Goal: Transaction & Acquisition: Download file/media

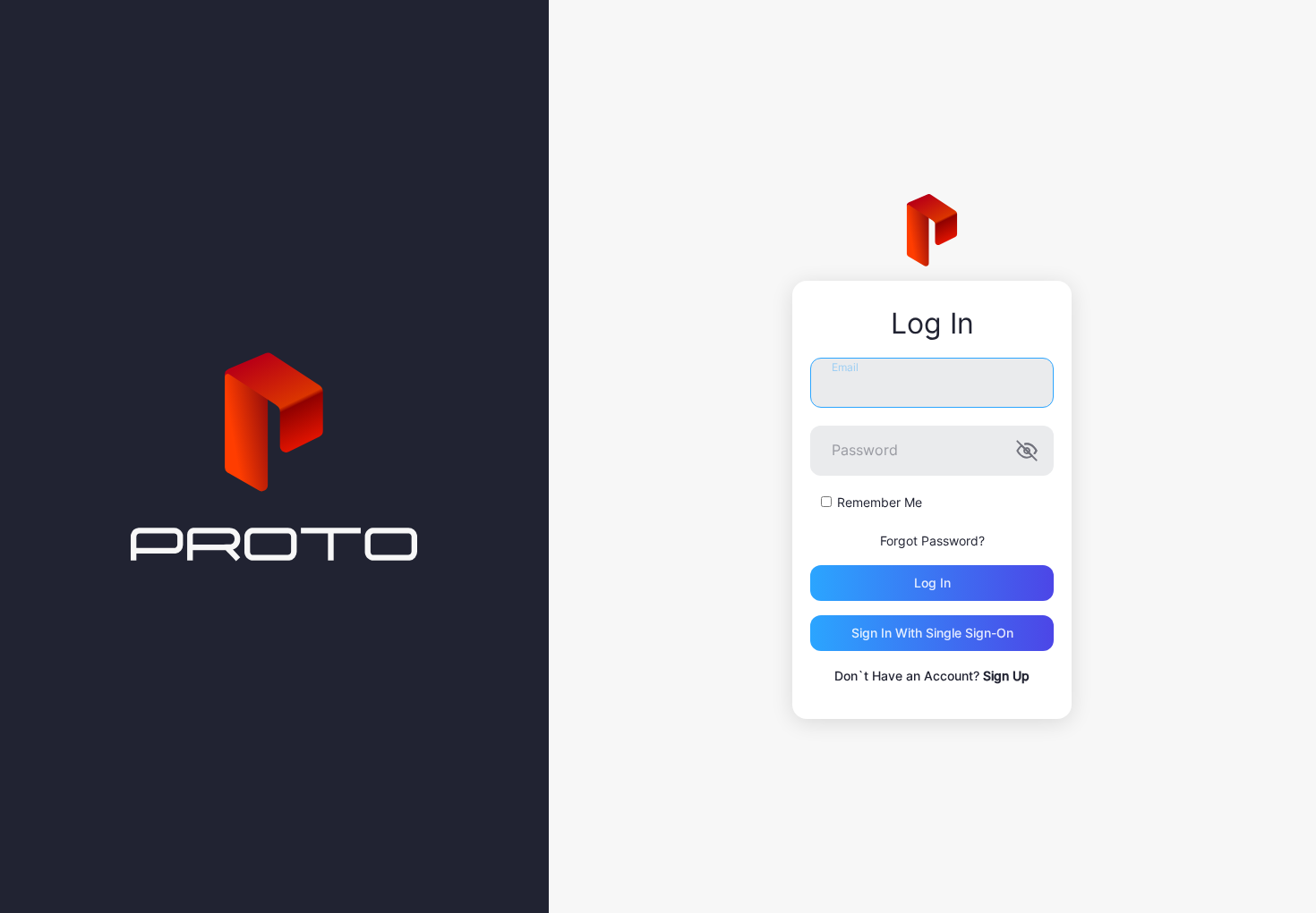
type input "**********"
click at [931, 582] on button "Log in" at bounding box center [931, 583] width 244 height 36
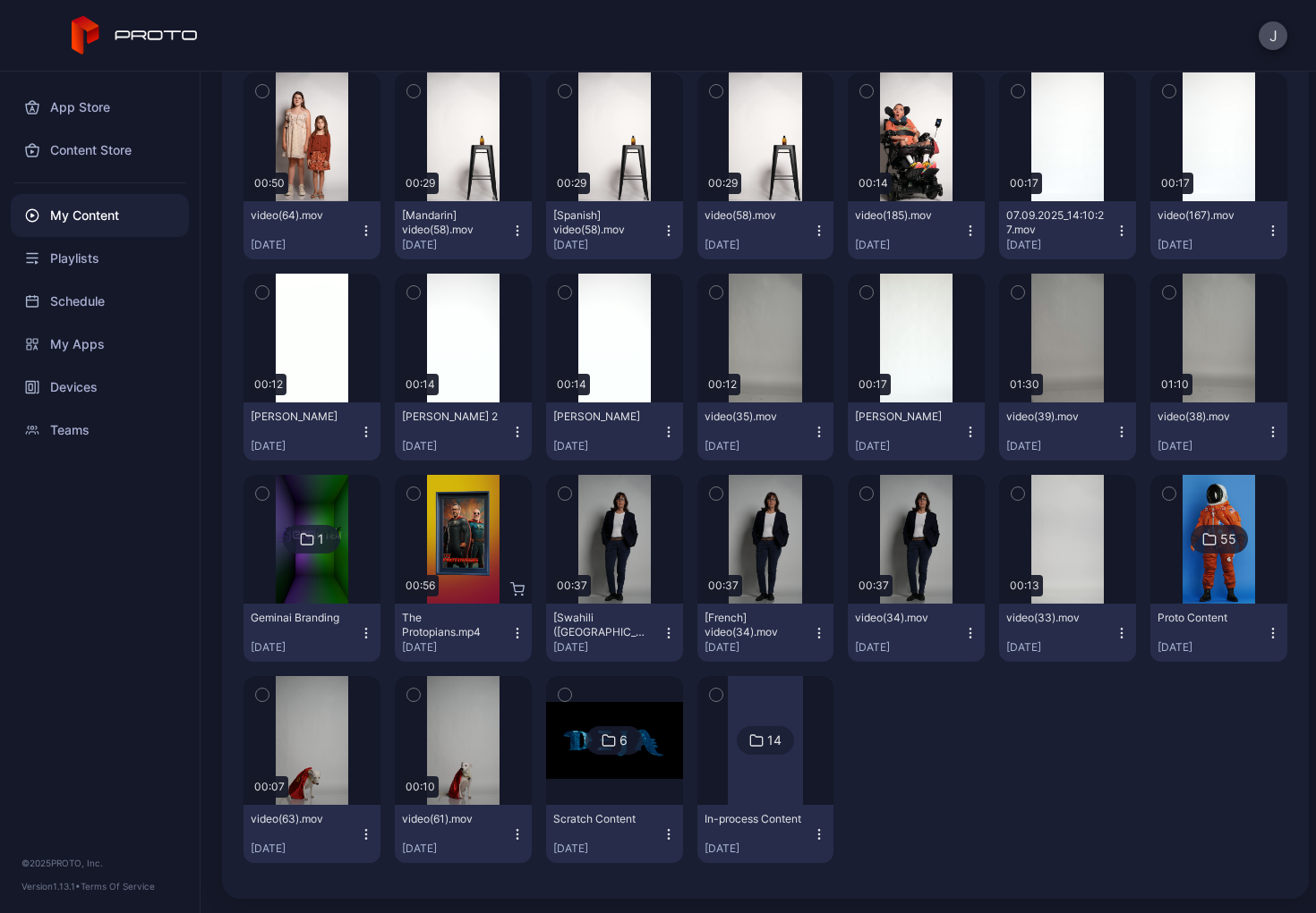
scroll to position [451, 0]
click at [747, 786] on div at bounding box center [765, 740] width 75 height 129
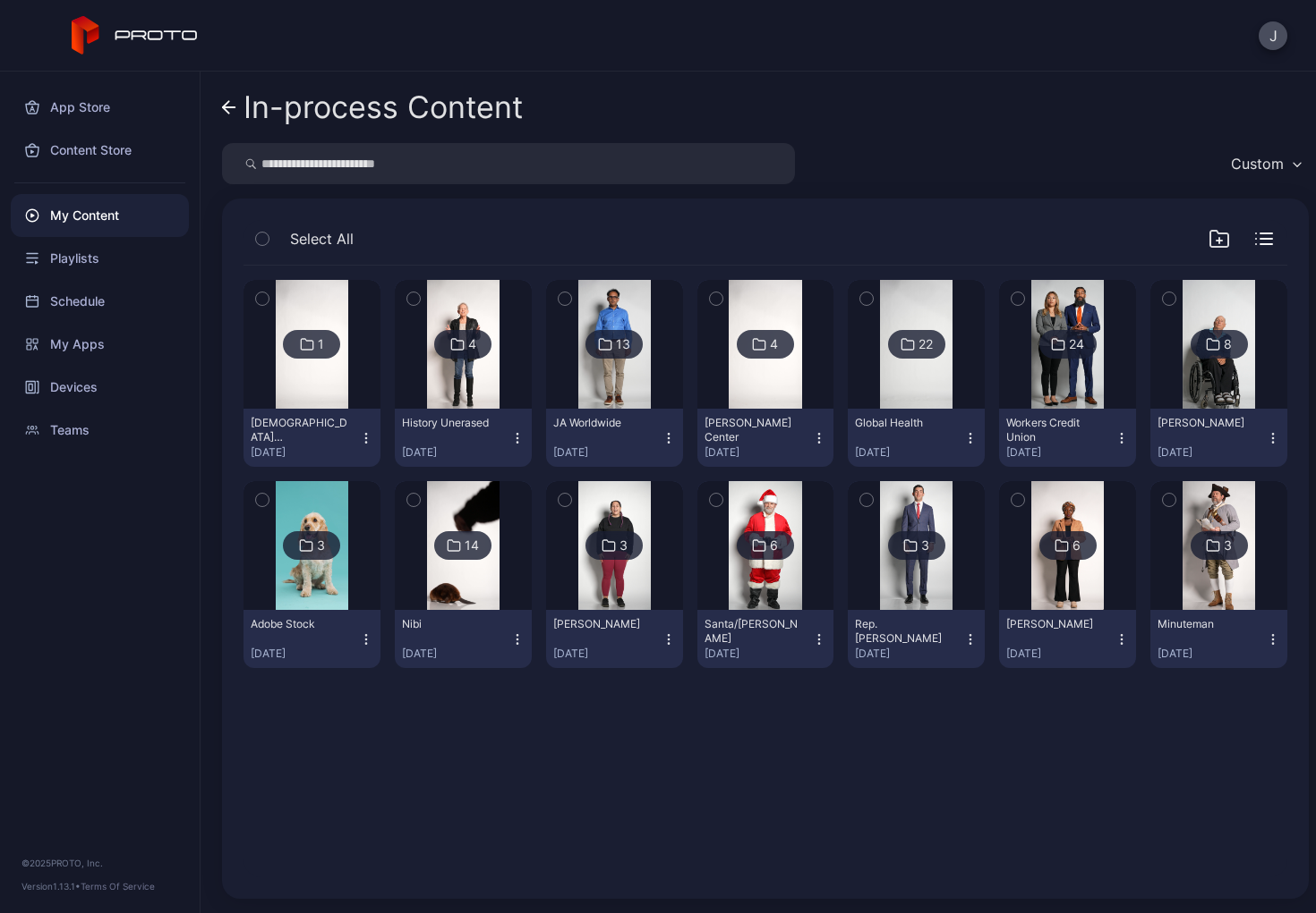
click at [606, 378] on img at bounding box center [614, 344] width 72 height 129
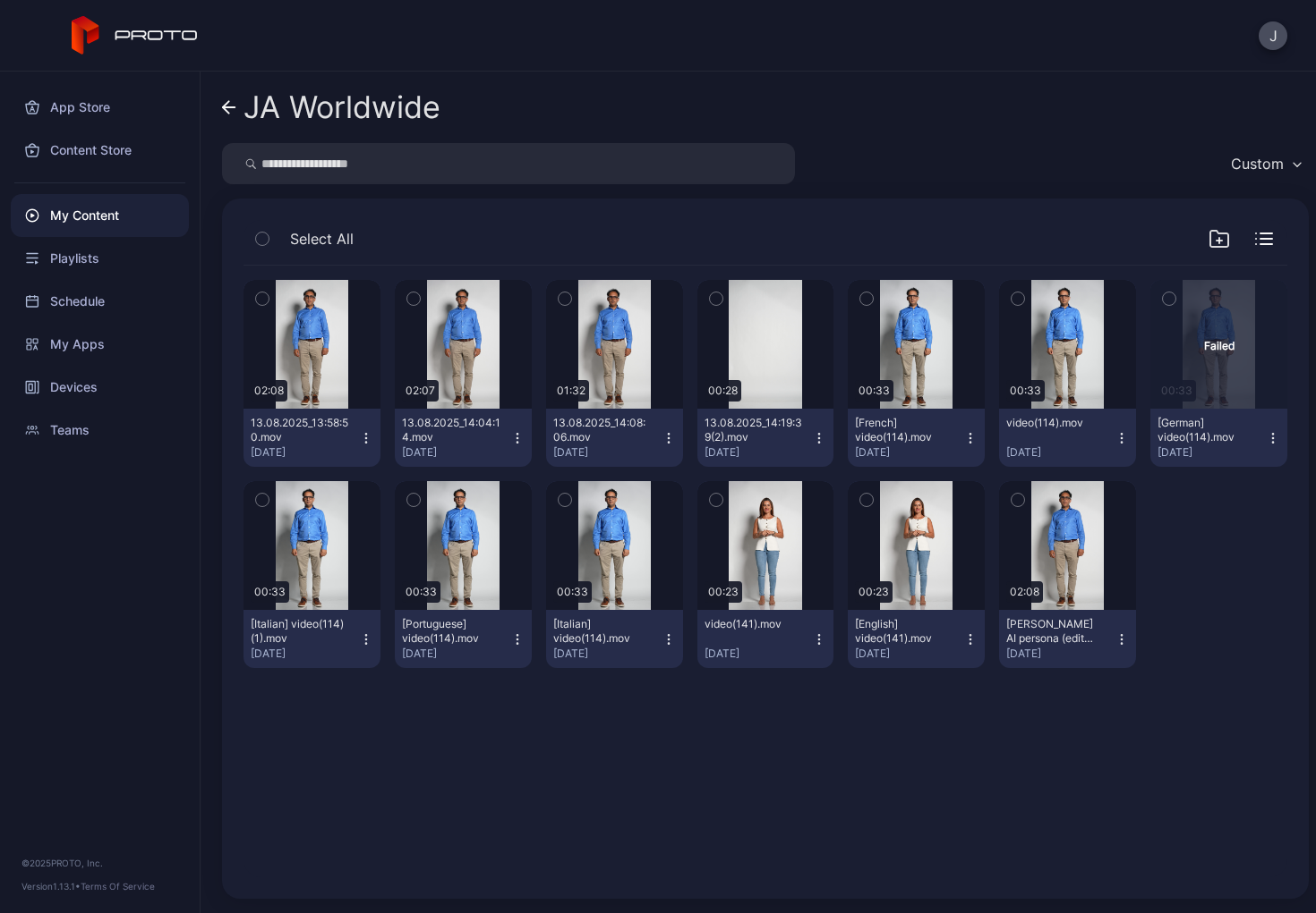
click at [516, 438] on icon "button" at bounding box center [516, 437] width 1 height 1
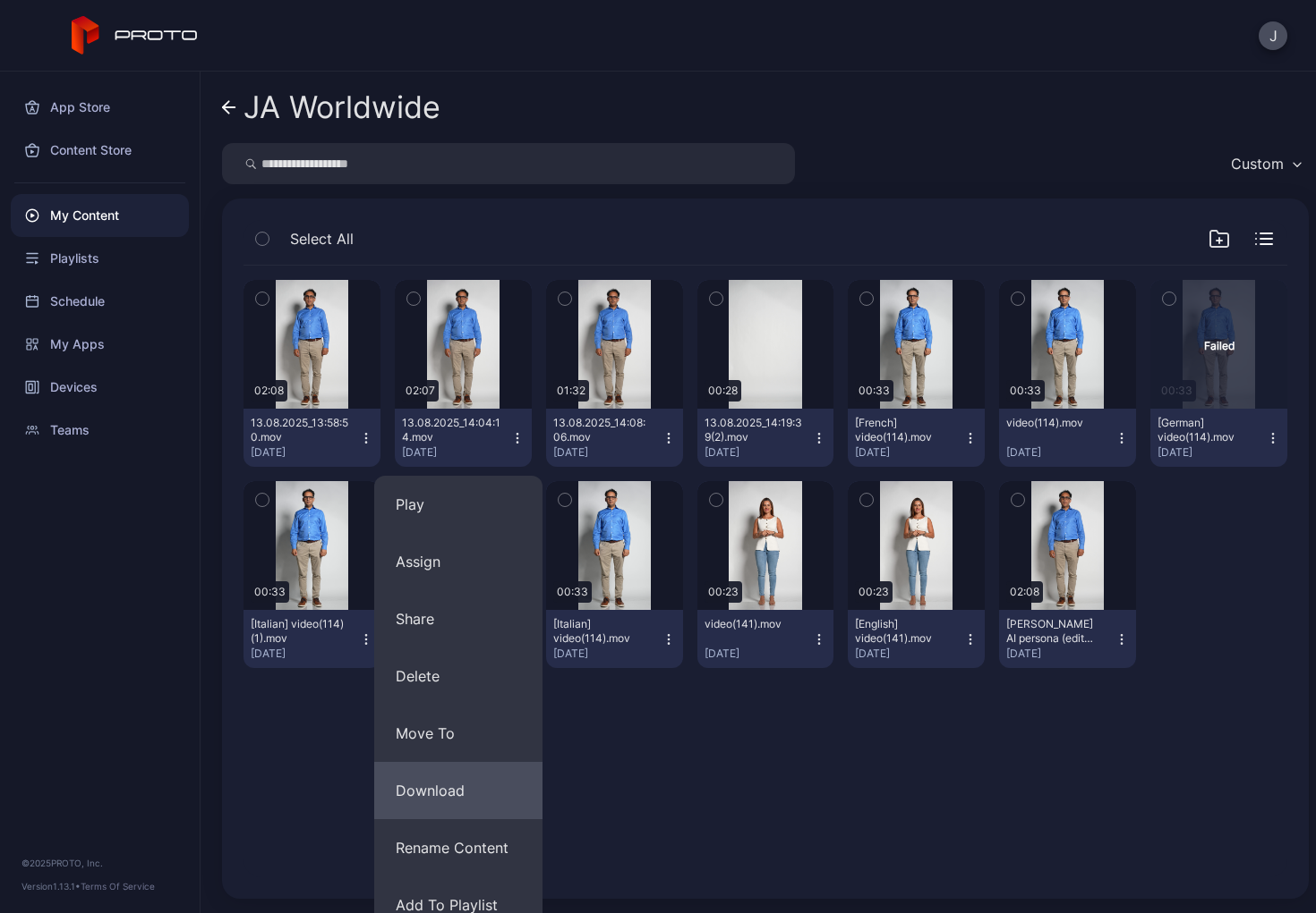
click at [423, 792] on button "Download" at bounding box center [458, 791] width 168 height 57
